Goal: Task Accomplishment & Management: Manage account settings

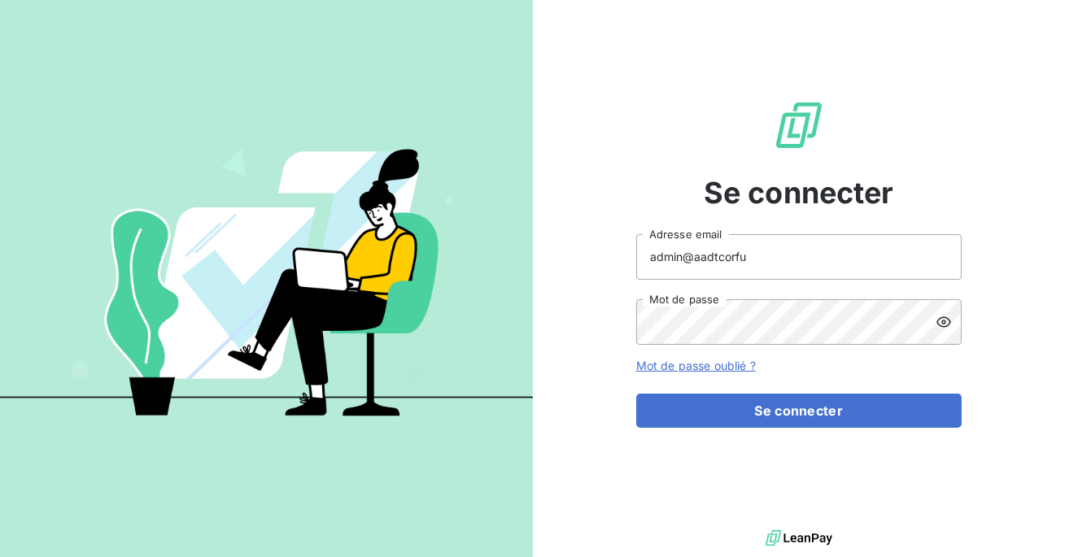
click at [779, 252] on input "admin@aadtcorfu" at bounding box center [798, 257] width 325 height 46
click at [636, 394] on button "Se connecter" at bounding box center [798, 411] width 325 height 34
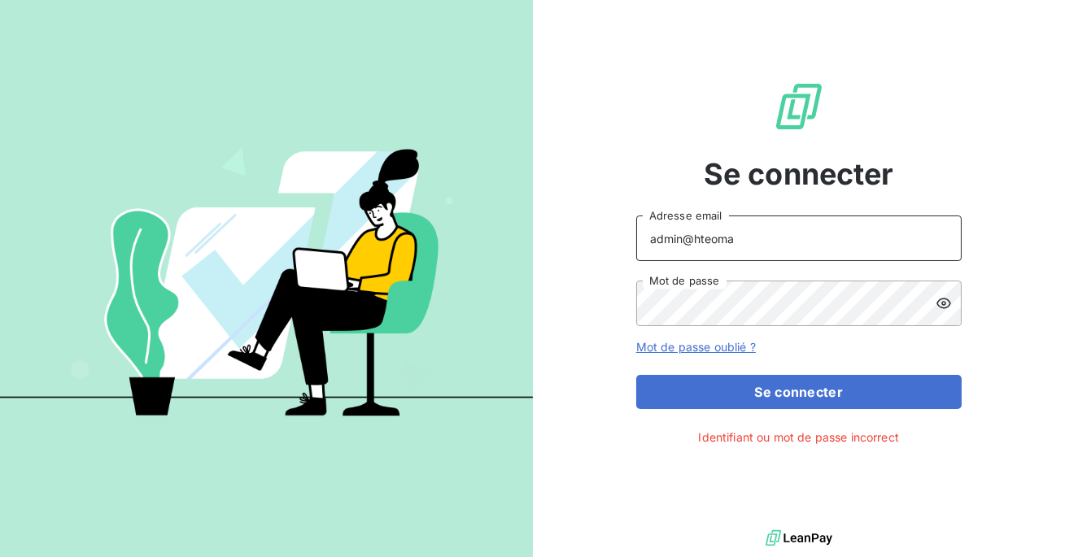
click at [706, 242] on input "admin@hteoma" at bounding box center [798, 239] width 325 height 46
type input "admin@theoma"
click at [636, 375] on button "Se connecter" at bounding box center [798, 392] width 325 height 34
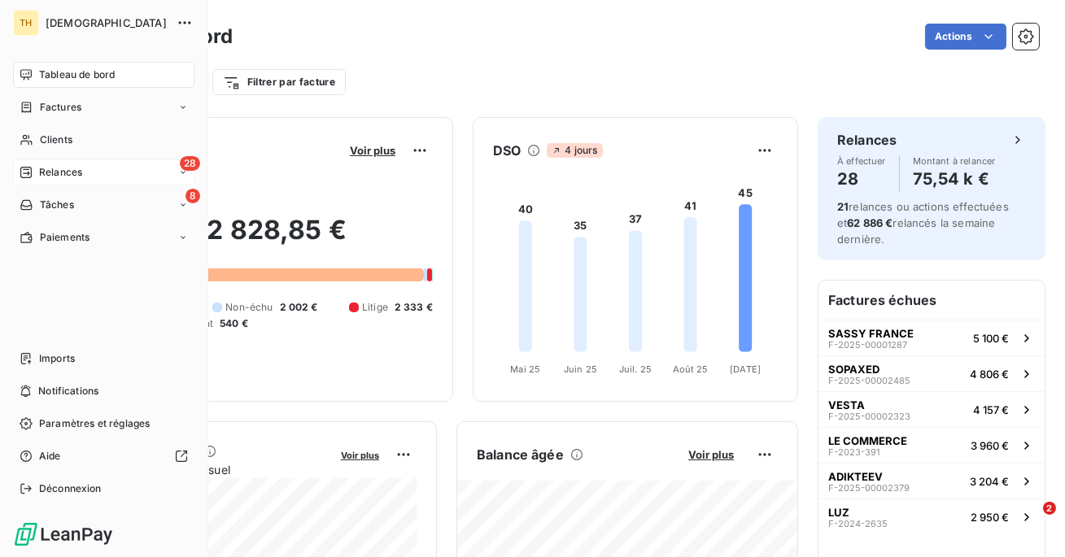
click at [73, 170] on span "Relances" at bounding box center [60, 172] width 43 height 15
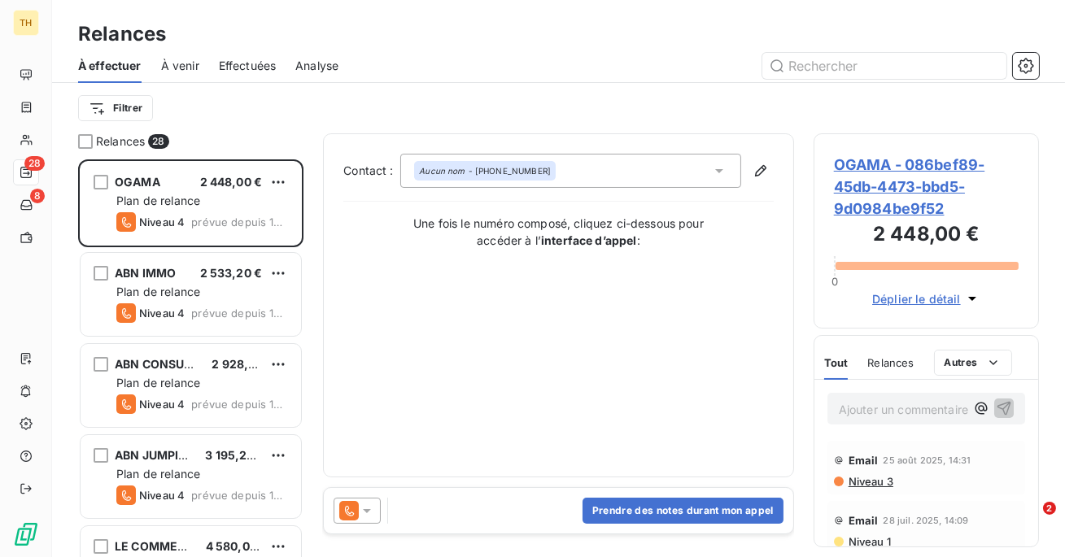
click at [238, 65] on span "Effectuées" at bounding box center [248, 66] width 58 height 16
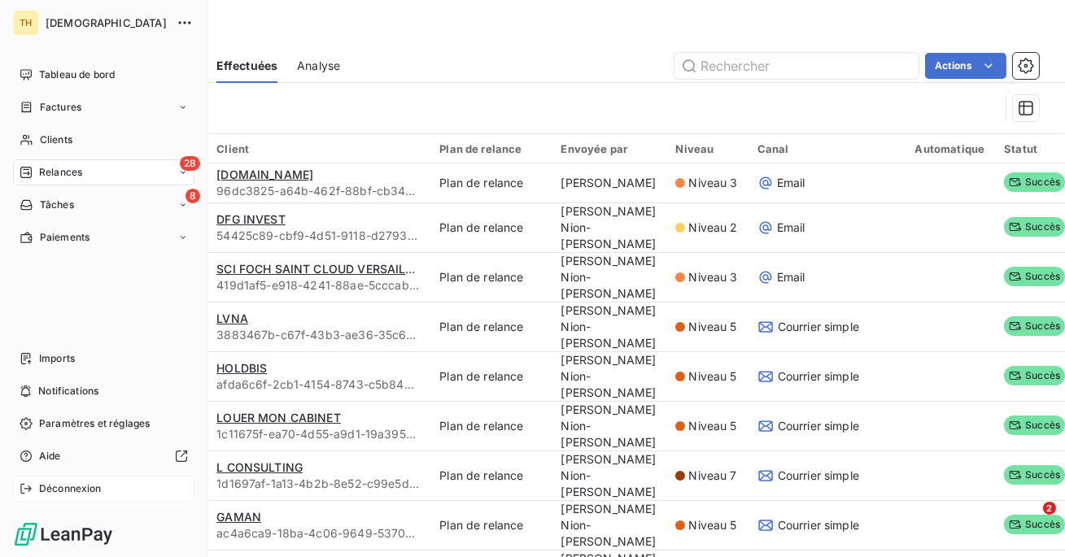
click at [15, 494] on div "Déconnexion" at bounding box center [103, 489] width 181 height 26
